Goal: Information Seeking & Learning: Learn about a topic

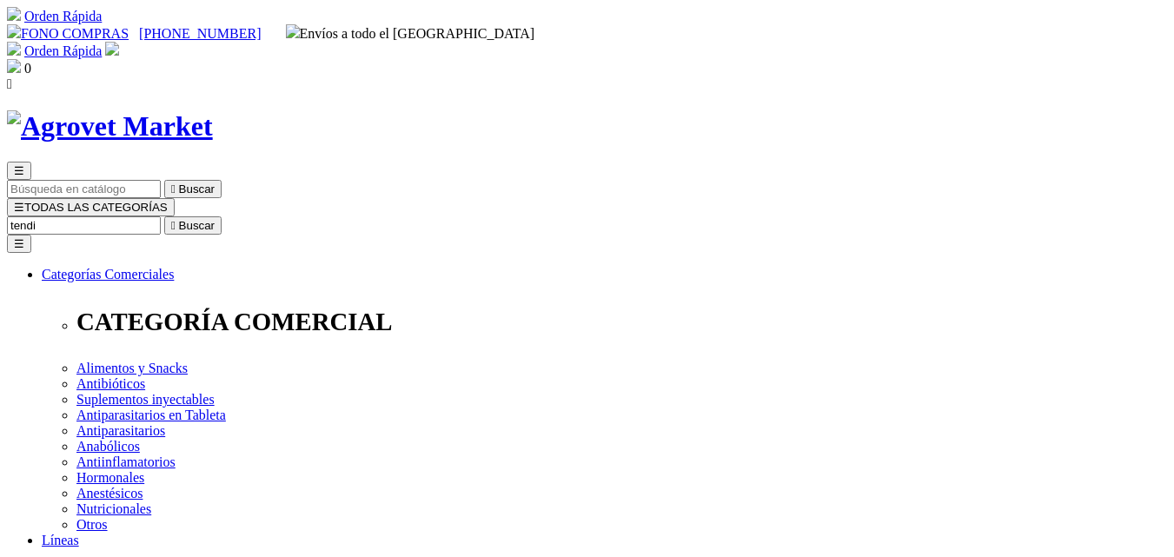
type input "tendi"
click at [164, 216] on button " Buscar" at bounding box center [192, 225] width 57 height 18
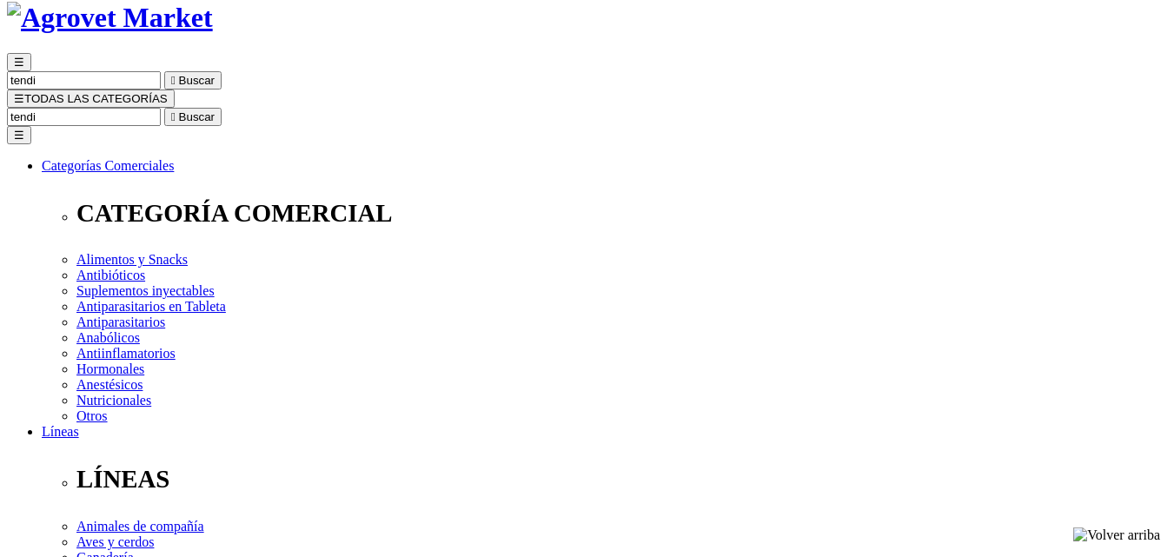
scroll to position [348, 0]
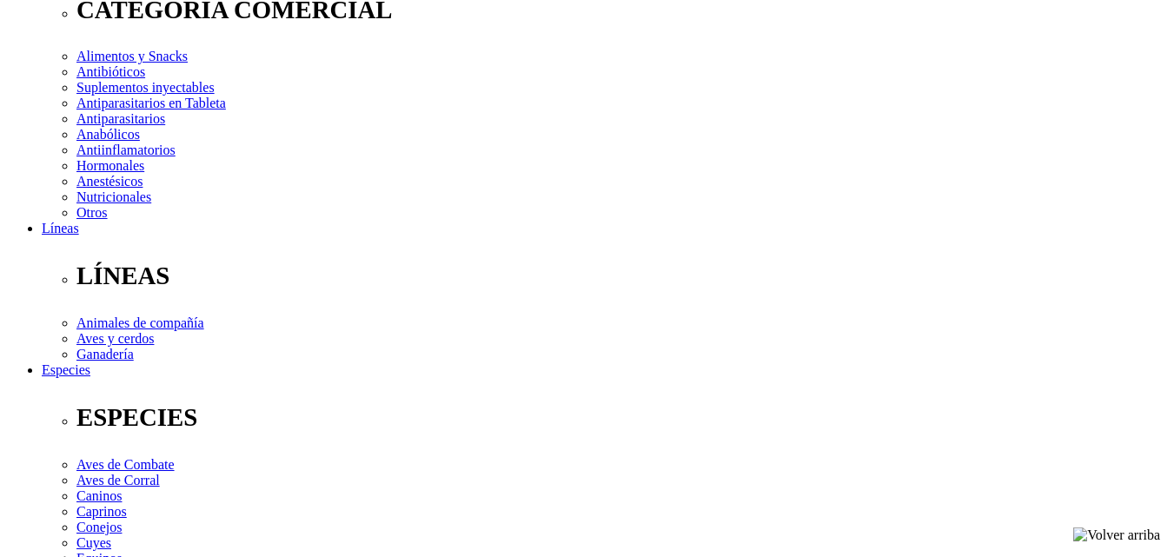
scroll to position [608, 0]
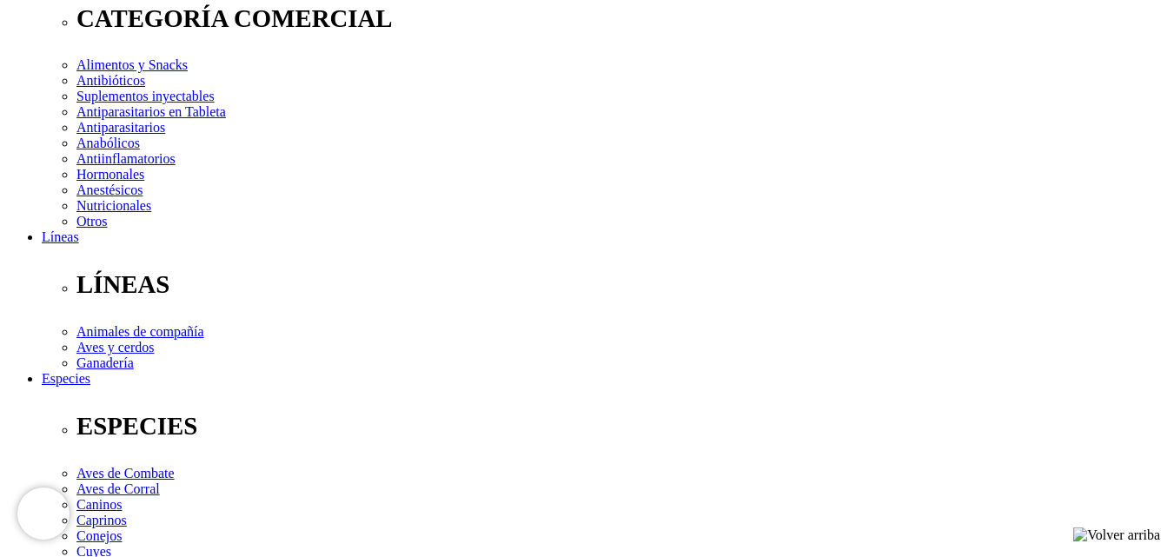
scroll to position [87, 0]
